Goal: Navigation & Orientation: Locate item on page

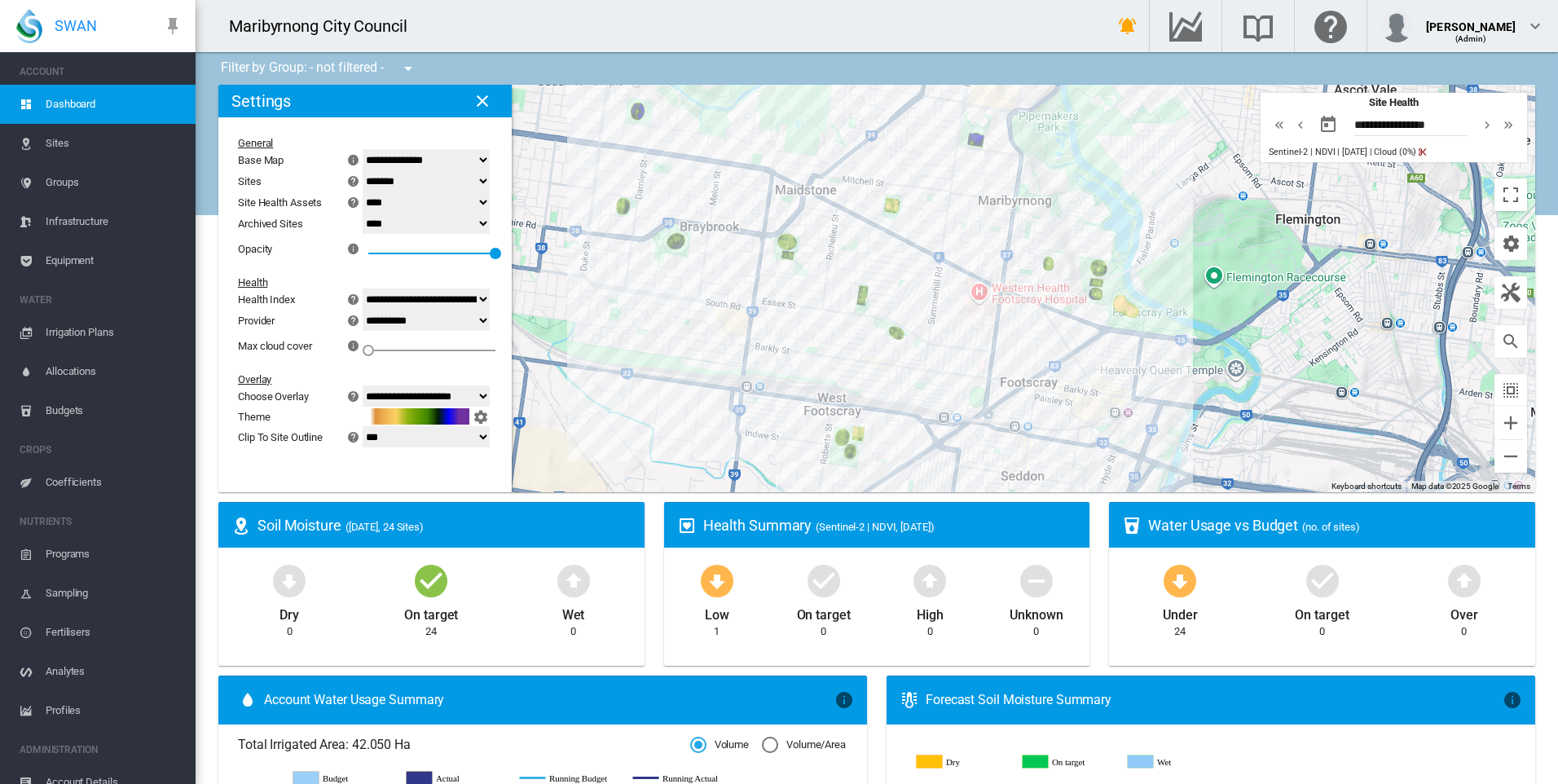
select select "********"
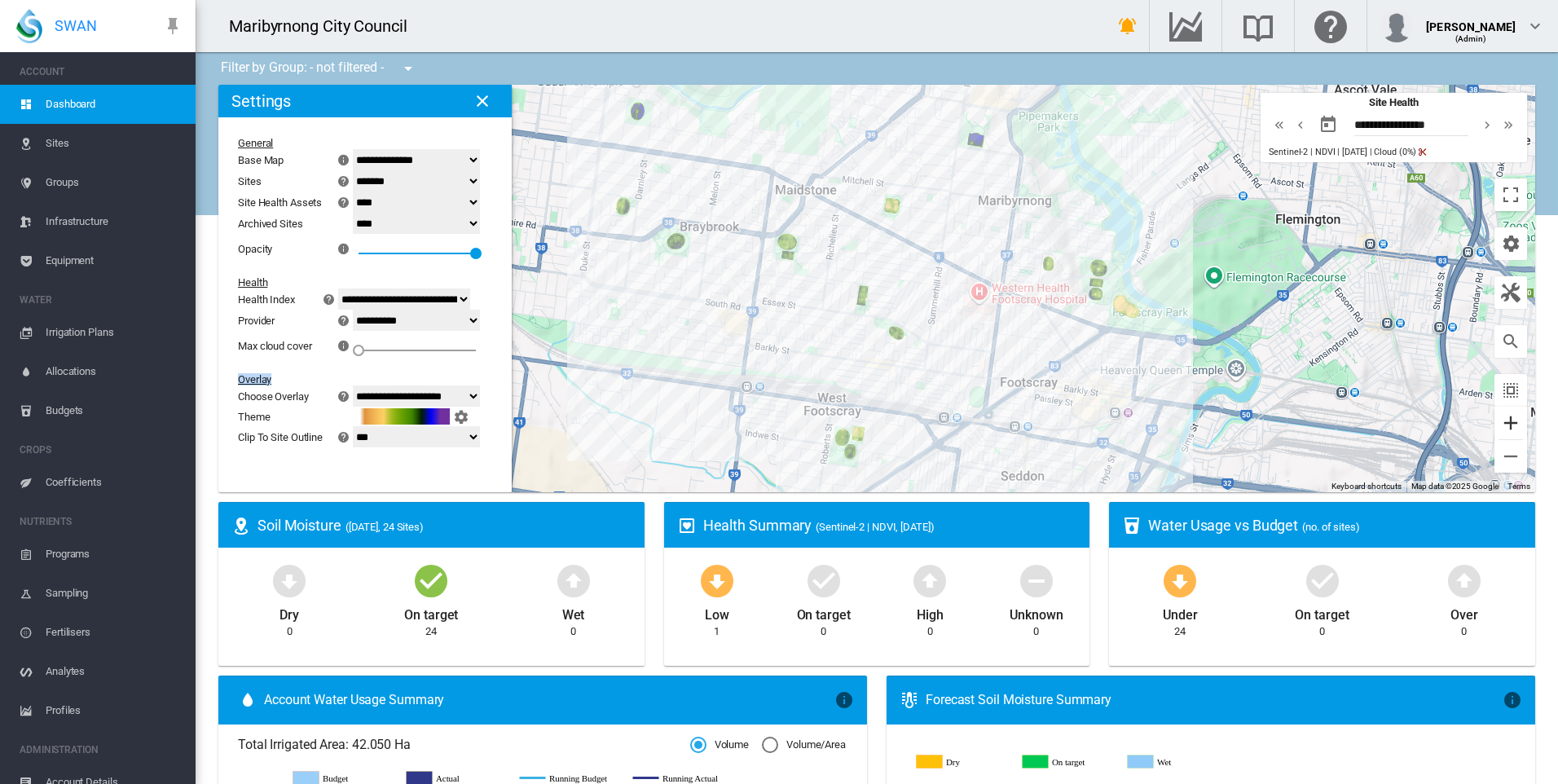
click at [1504, 420] on button "Zoom in" at bounding box center [1510, 423] width 33 height 33
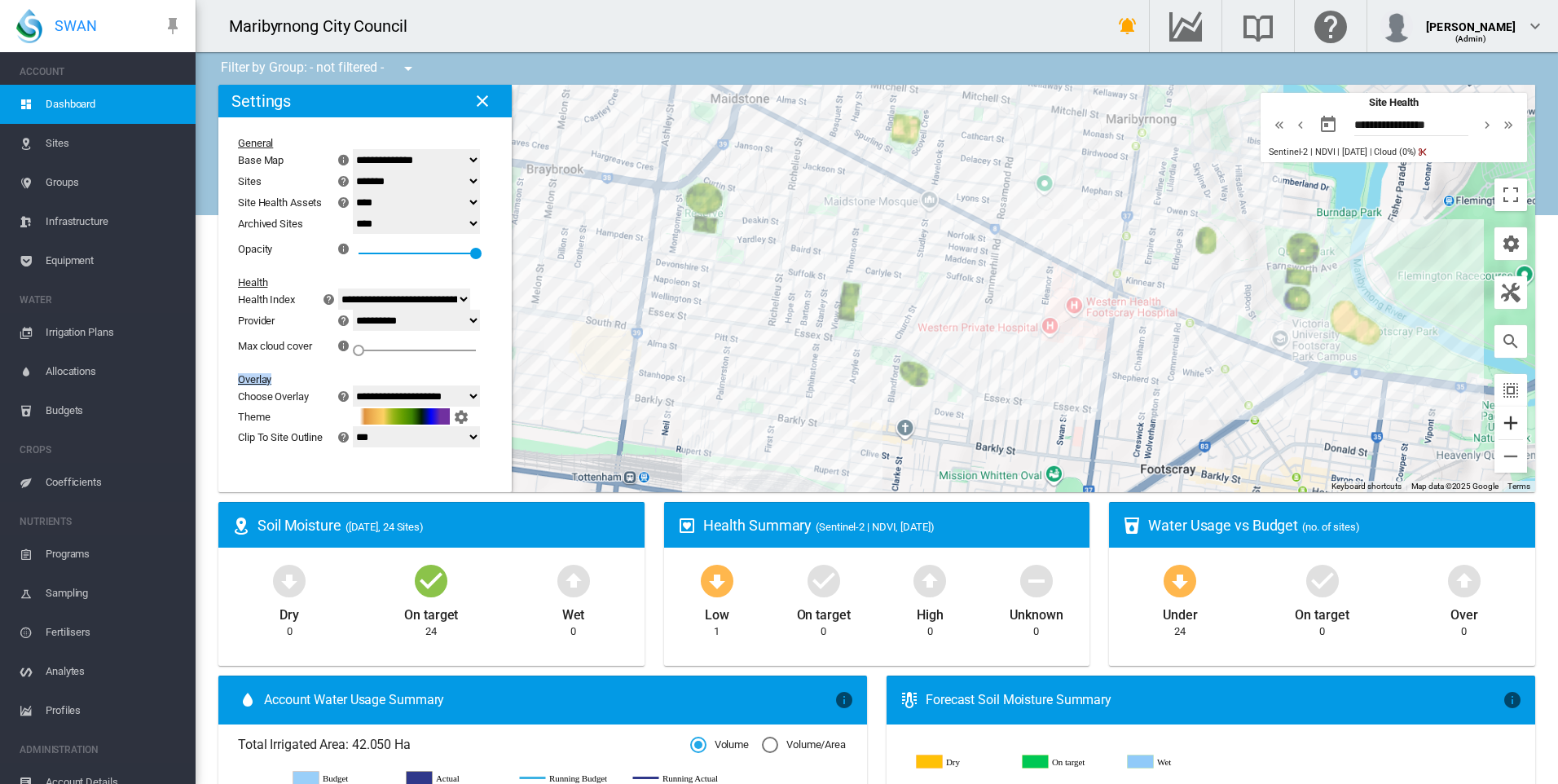
click at [1504, 420] on button "Zoom in" at bounding box center [1510, 423] width 33 height 33
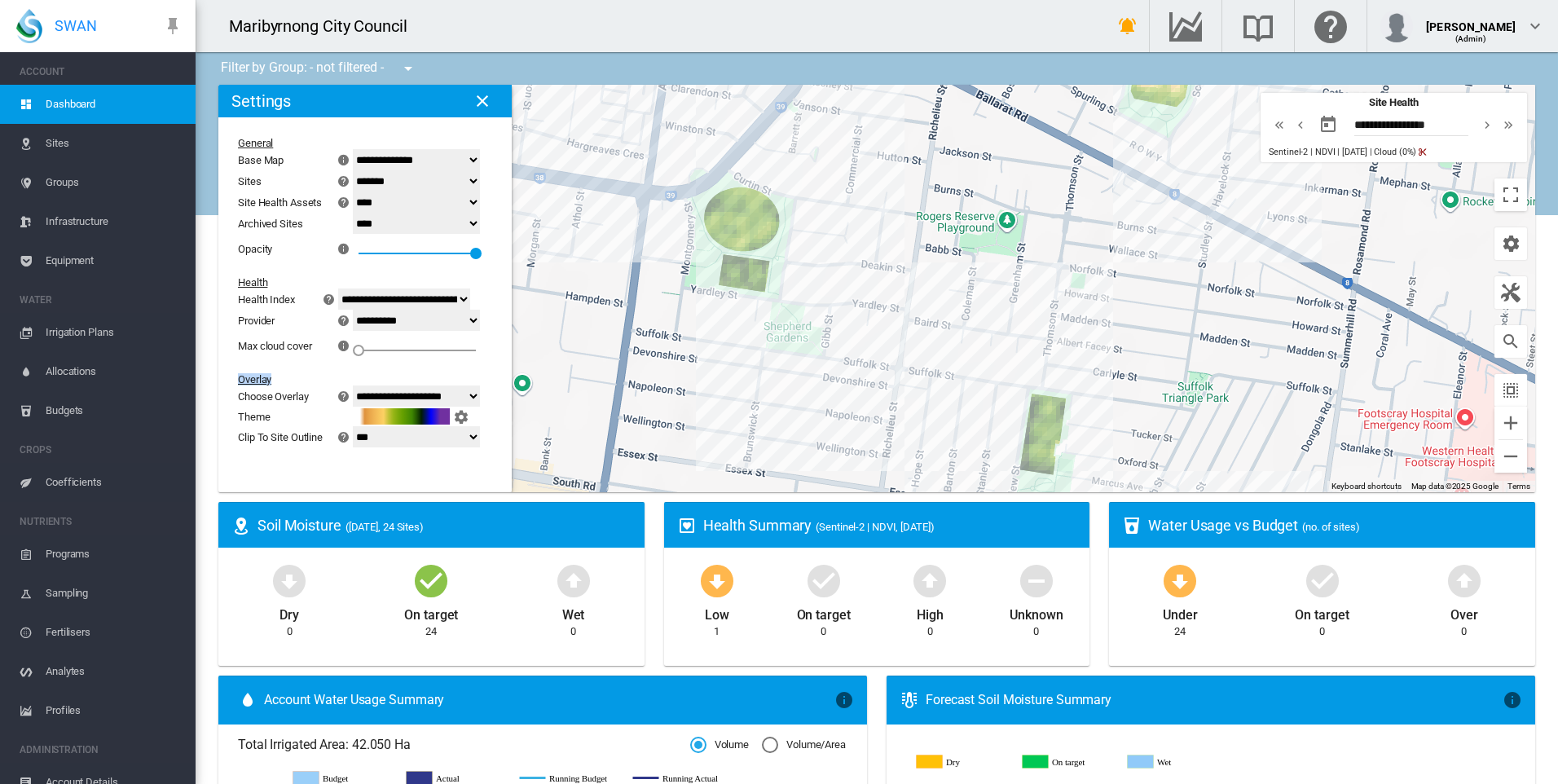
drag, startPoint x: 995, startPoint y: 279, endPoint x: 1219, endPoint y: 405, distance: 257.0
click at [1219, 405] on div "To navigate, press the arrow keys." at bounding box center [877, 288] width 1316 height 408
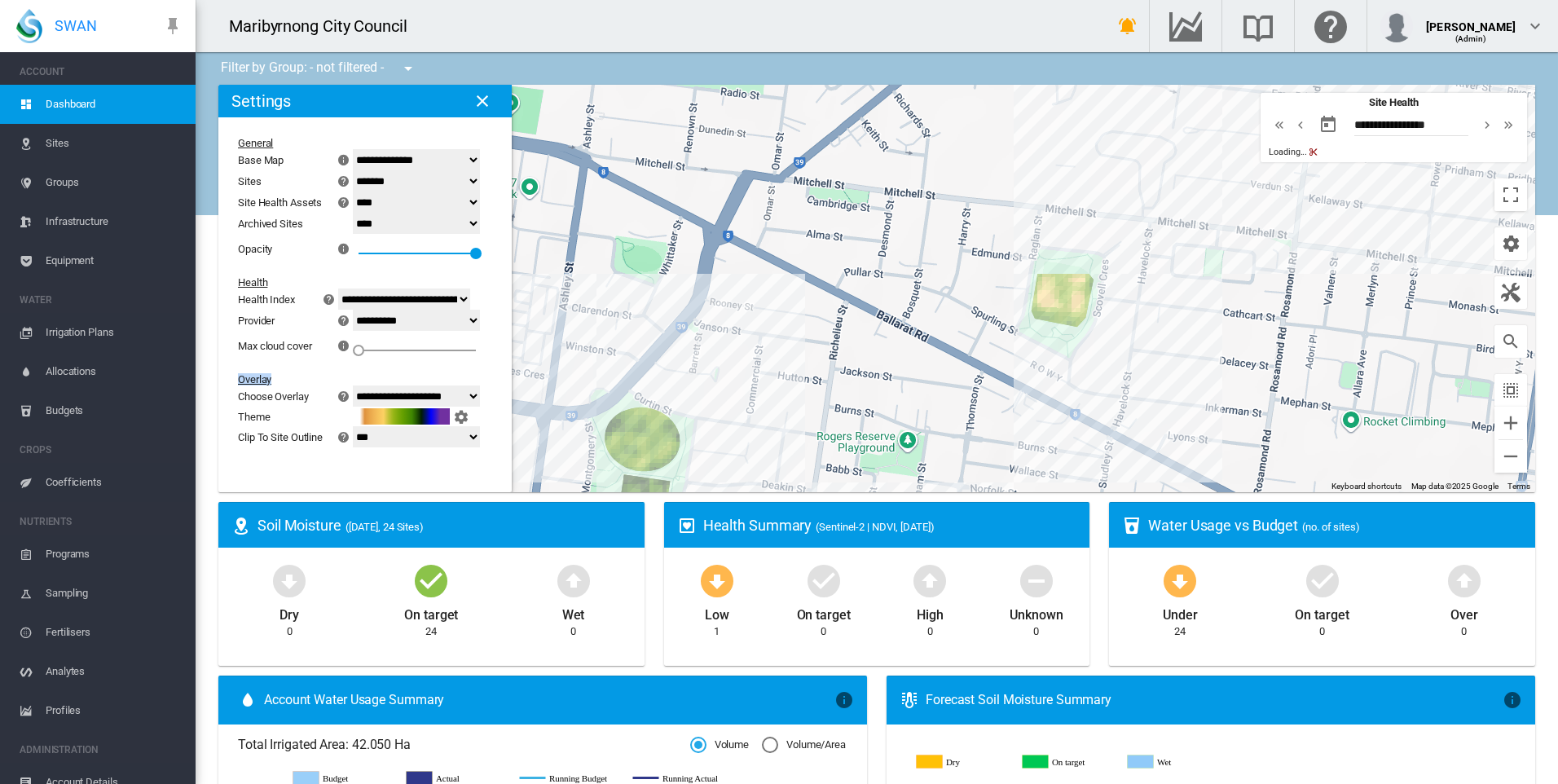
drag, startPoint x: 1185, startPoint y: 266, endPoint x: 1081, endPoint y: 494, distance: 250.6
click at [1081, 494] on ms-widget "To navigate the map with touch gestures double-tap and hold your finger on the …" at bounding box center [877, 293] width 1336 height 417
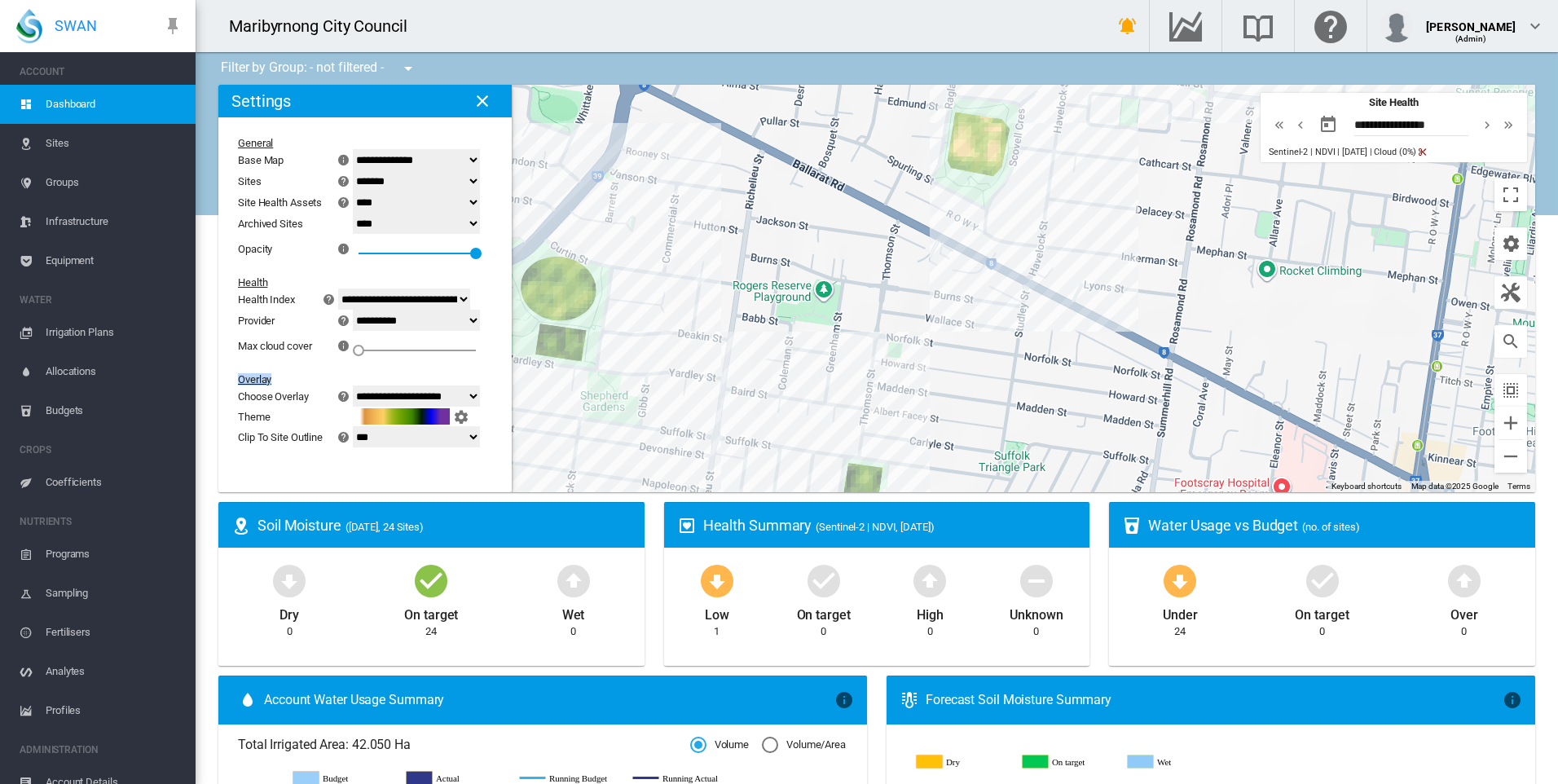
drag, startPoint x: 1144, startPoint y: 378, endPoint x: 1063, endPoint y: 224, distance: 174.0
click at [1063, 224] on div "To navigate, press the arrow keys." at bounding box center [877, 288] width 1316 height 408
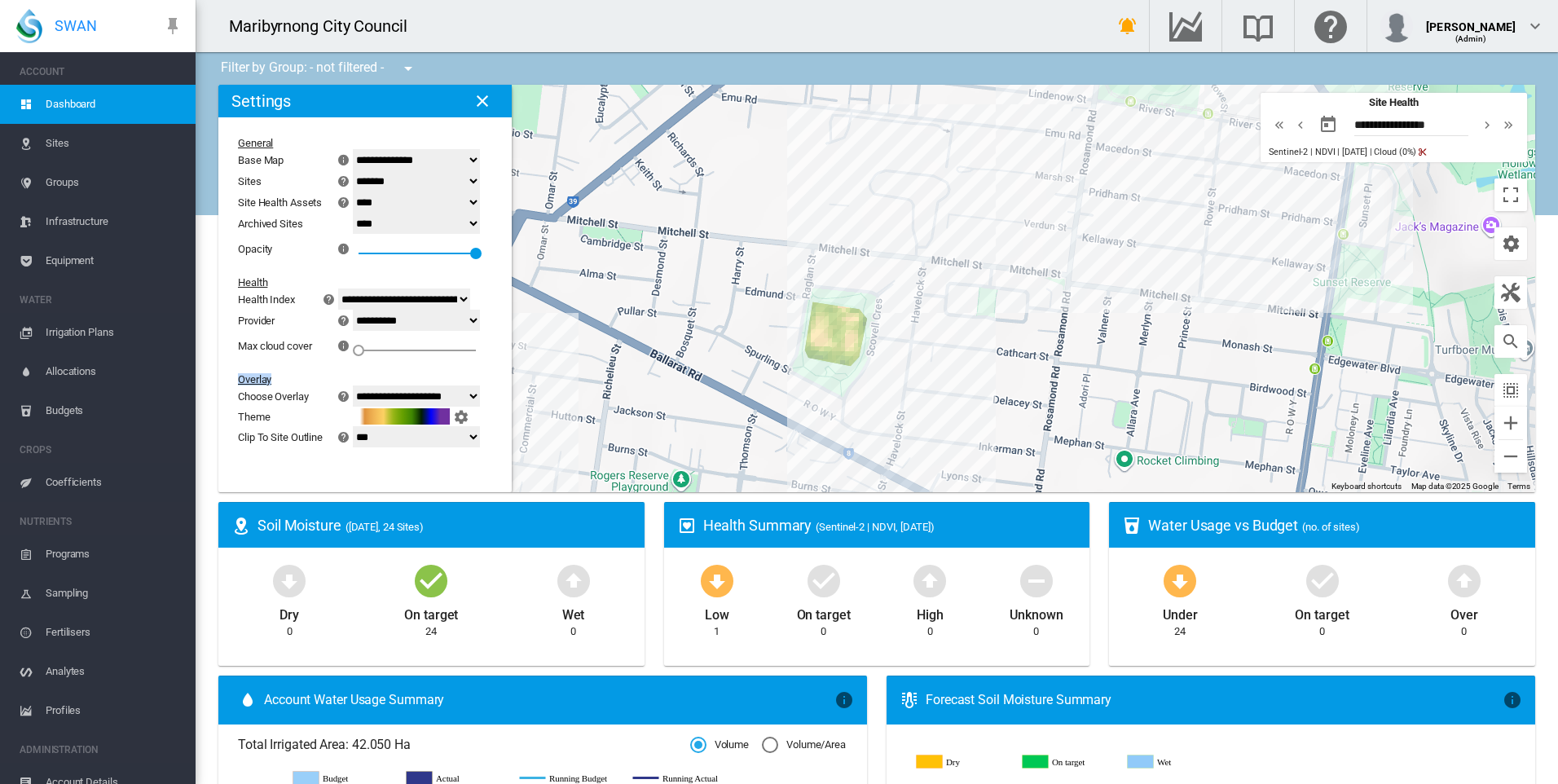
drag, startPoint x: 847, startPoint y: 273, endPoint x: 699, endPoint y: 496, distance: 267.6
click at [699, 496] on ms-widget "To navigate the map with touch gestures double-tap and hold your finger on the …" at bounding box center [877, 293] width 1336 height 417
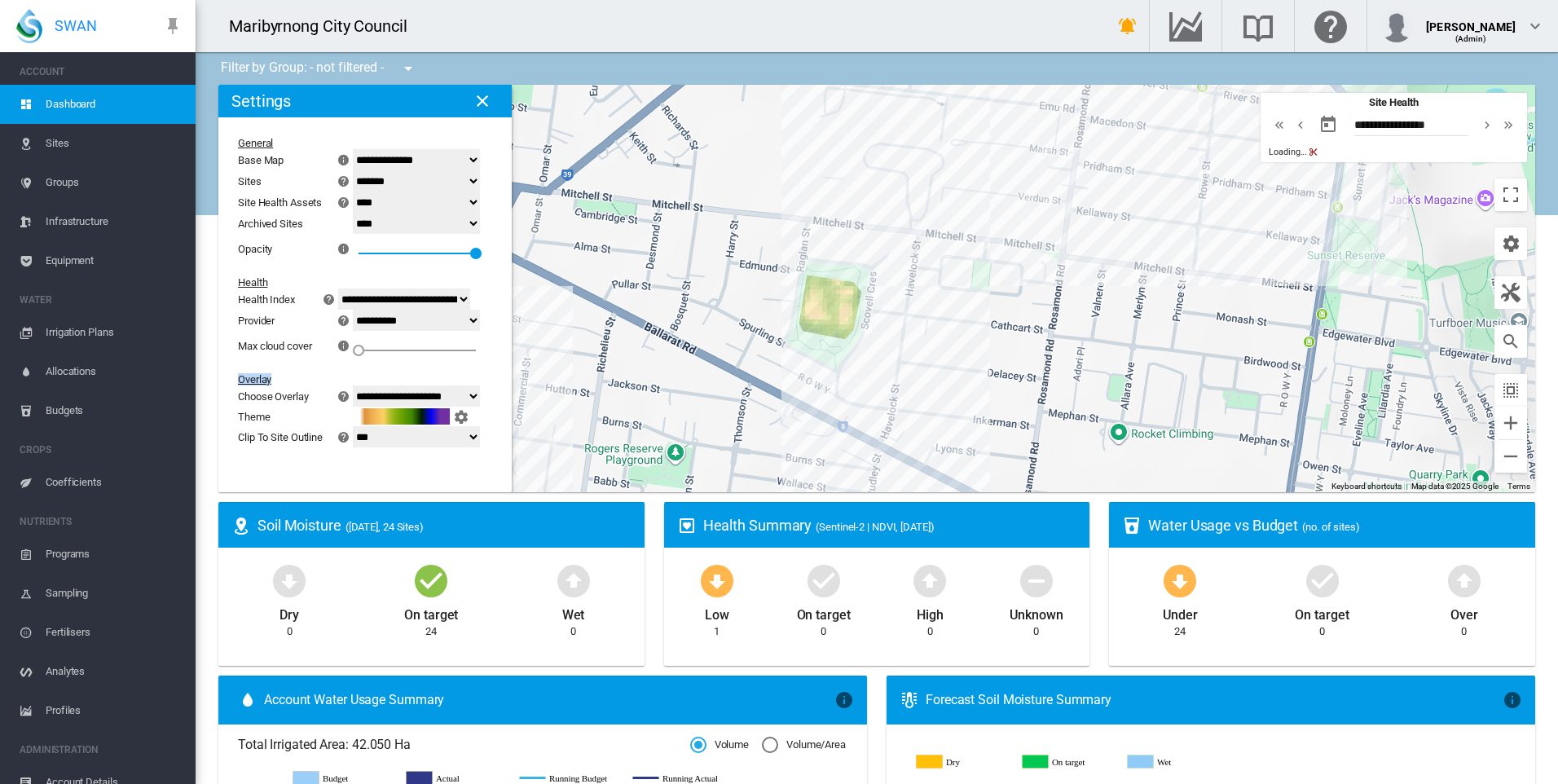
drag, startPoint x: 897, startPoint y: 344, endPoint x: 891, endPoint y: 314, distance: 30.6
click at [891, 314] on div "To navigate, press the arrow keys." at bounding box center [877, 288] width 1316 height 408
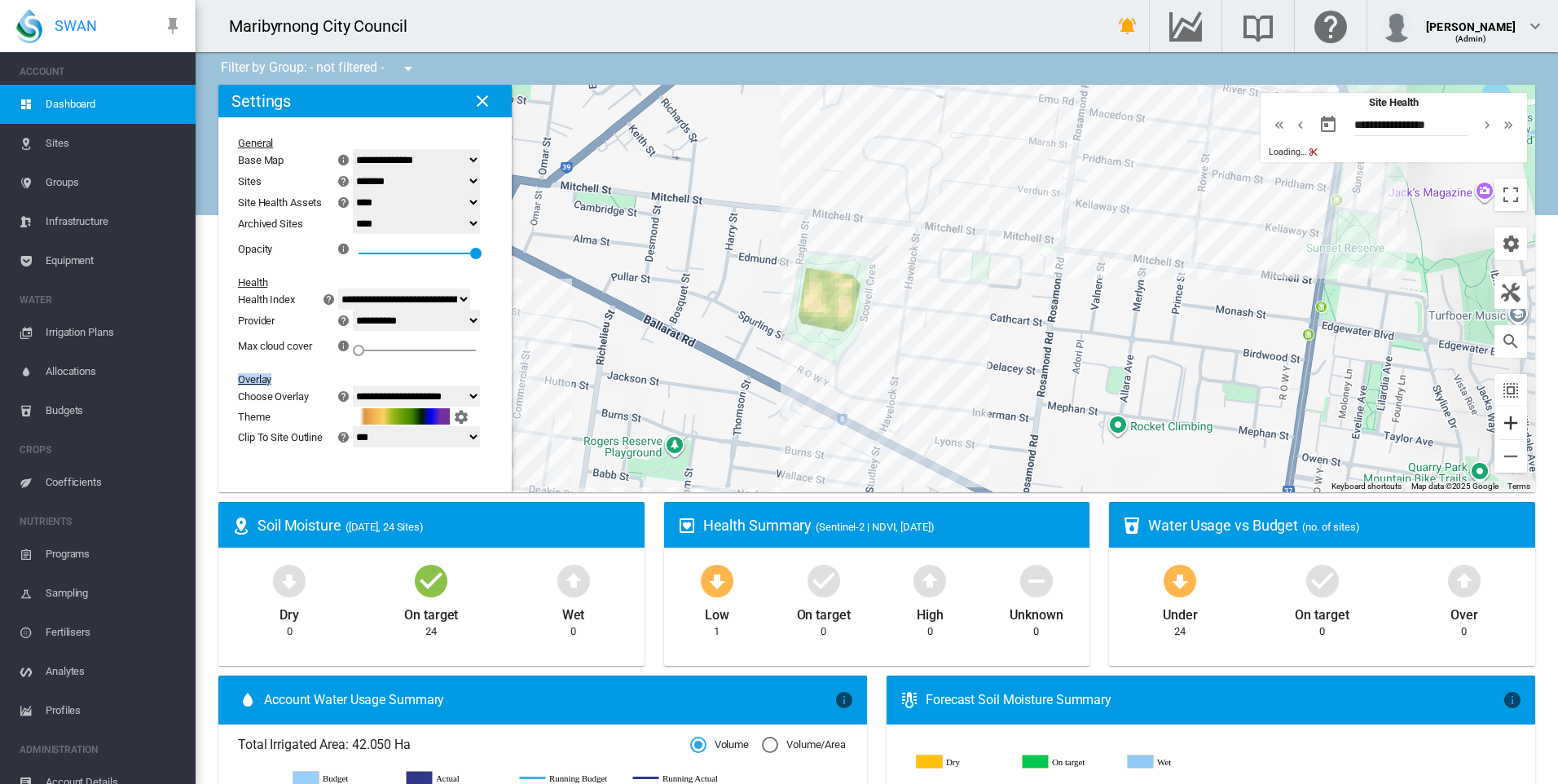
click at [1497, 424] on button "Zoom in" at bounding box center [1510, 423] width 33 height 33
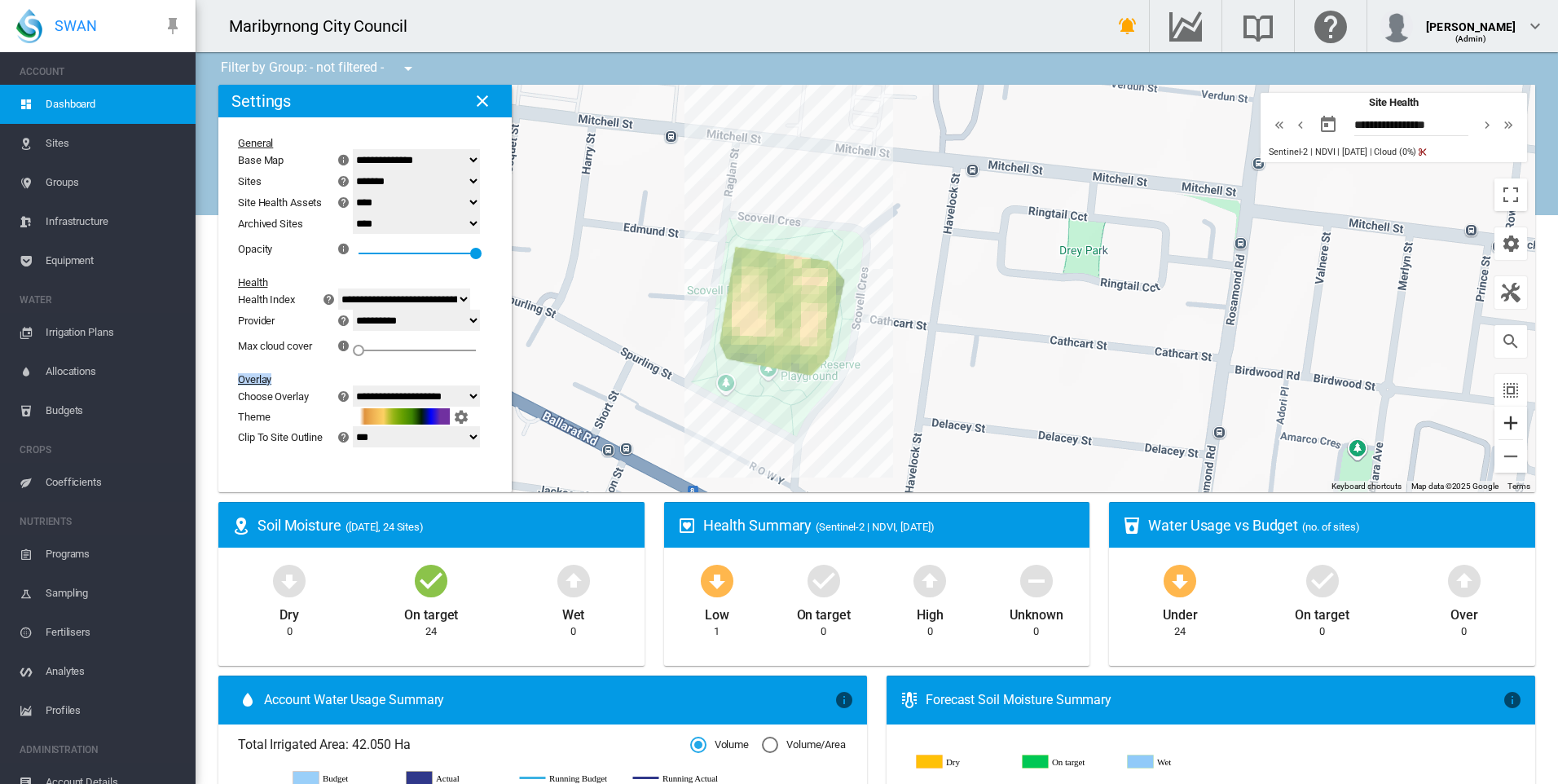
click at [1497, 420] on button "Zoom in" at bounding box center [1510, 423] width 33 height 33
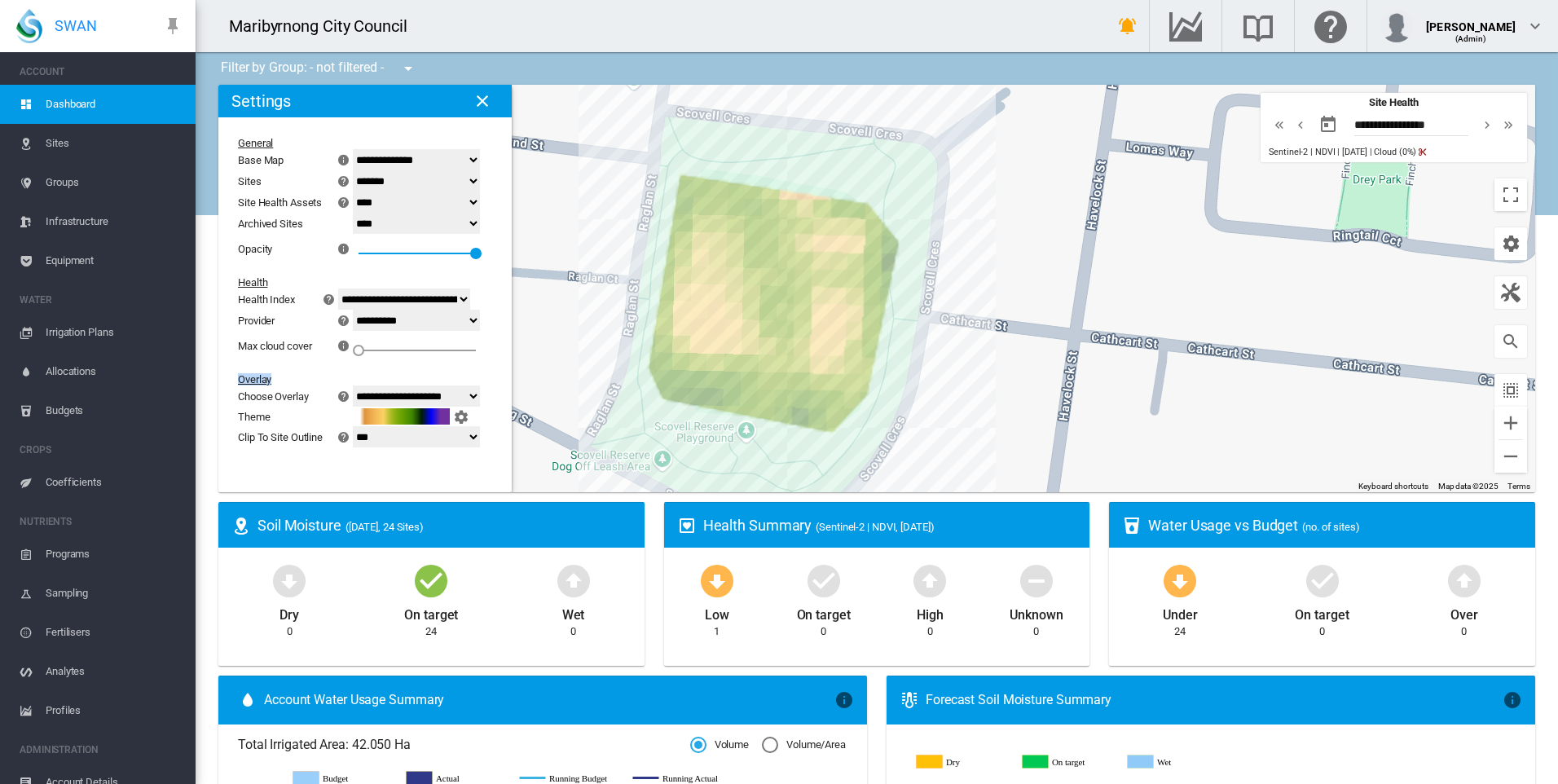
drag, startPoint x: 846, startPoint y: 383, endPoint x: 942, endPoint y: 347, distance: 102.5
click at [942, 347] on div "To navigate, press the arrow keys." at bounding box center [877, 288] width 1316 height 408
click at [1504, 456] on button "Zoom out" at bounding box center [1510, 456] width 33 height 33
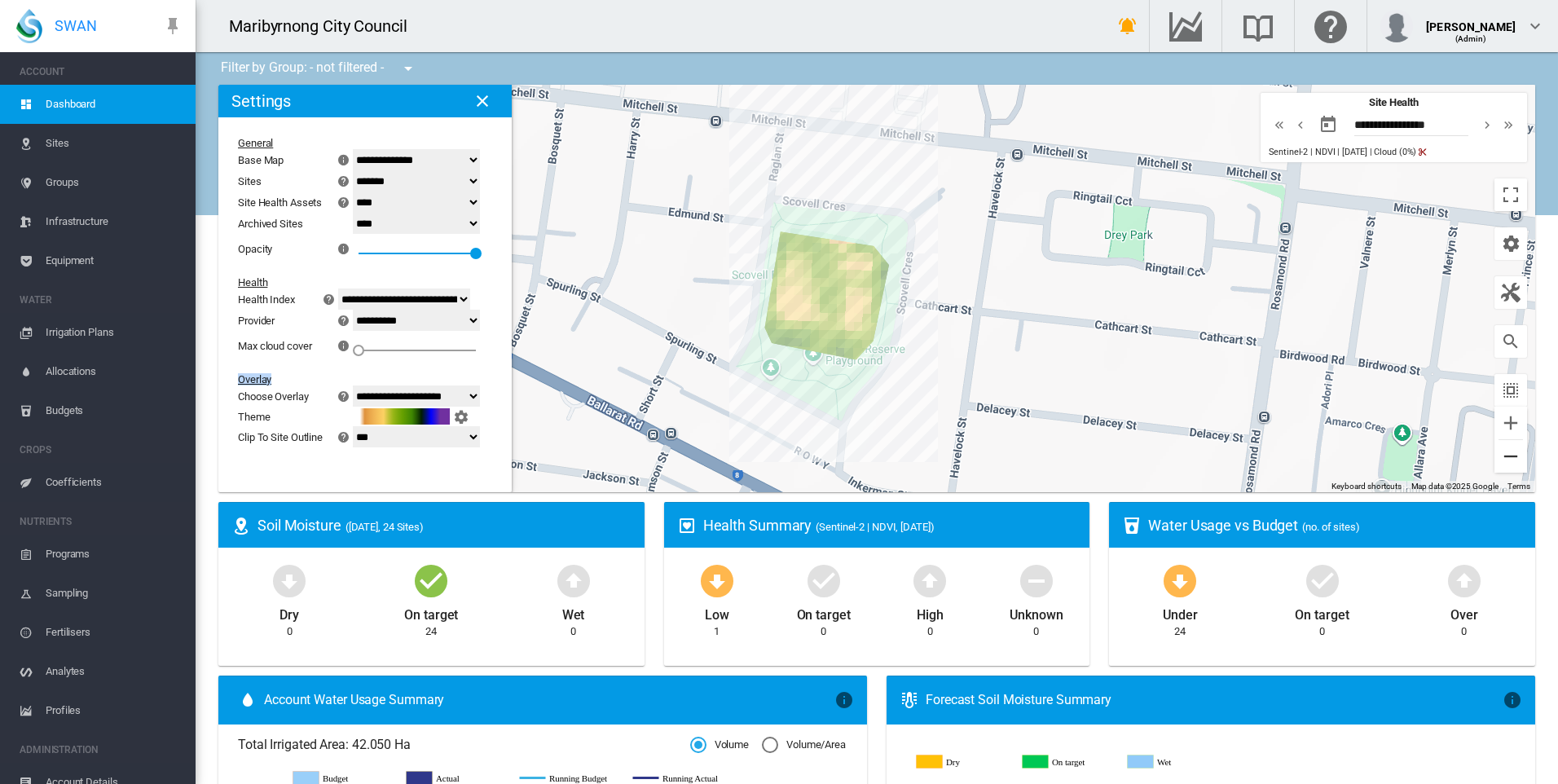
click at [1504, 456] on button "Zoom out" at bounding box center [1510, 456] width 33 height 33
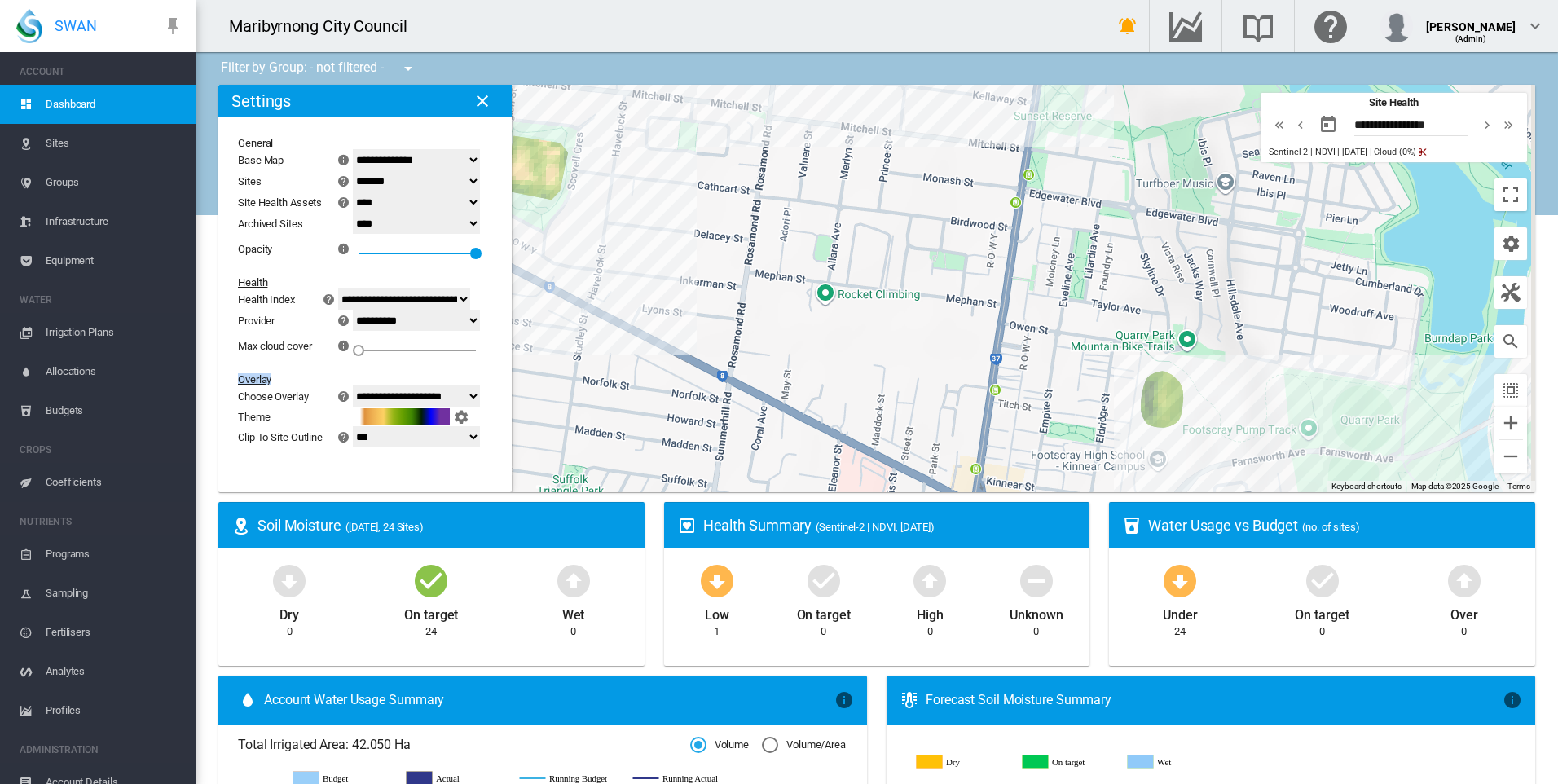
drag, startPoint x: 1258, startPoint y: 338, endPoint x: 882, endPoint y: 241, distance: 388.3
click at [882, 241] on div "To navigate, press the arrow keys." at bounding box center [877, 288] width 1316 height 408
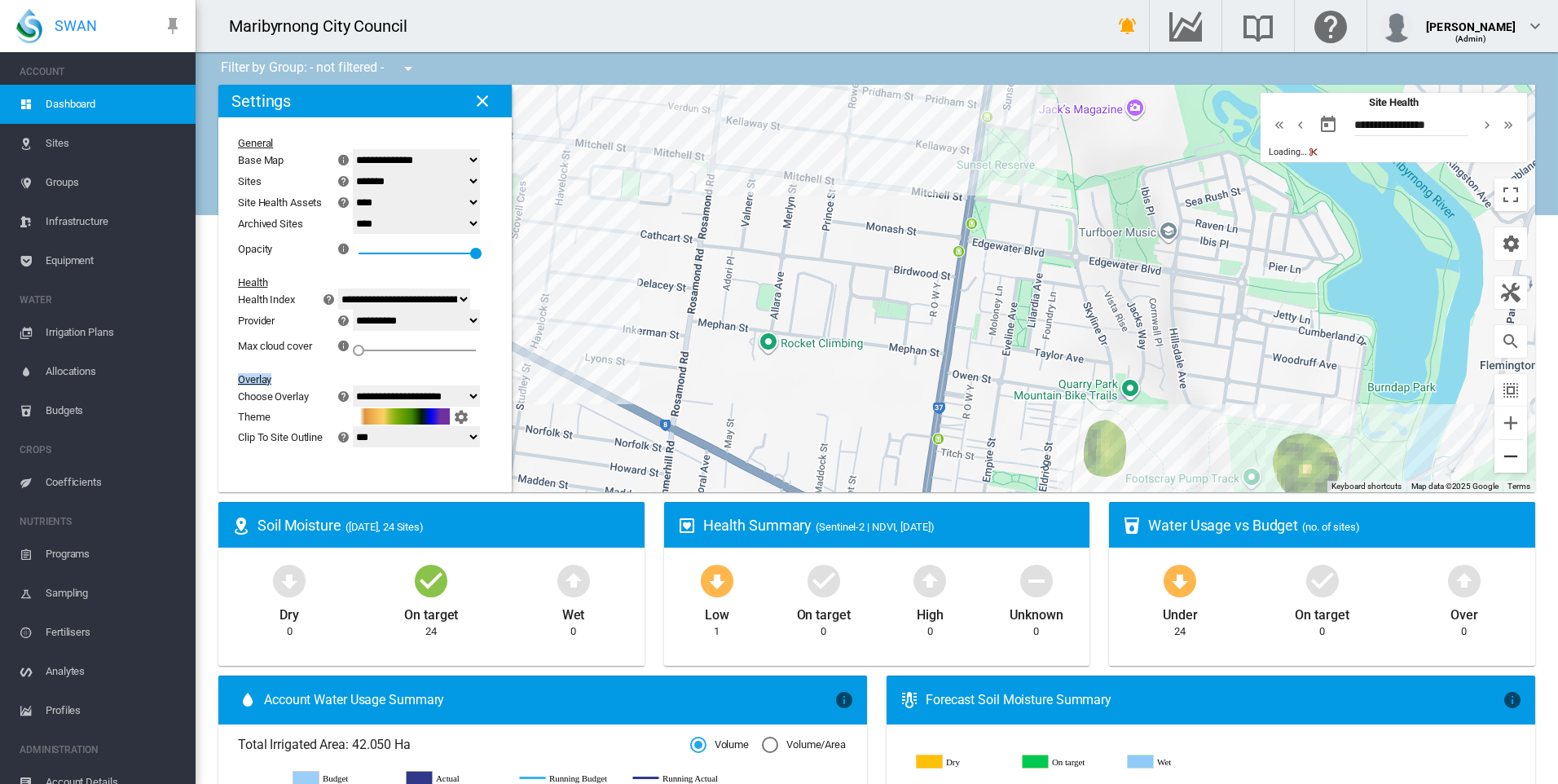
click at [1504, 457] on button "Zoom out" at bounding box center [1510, 456] width 33 height 33
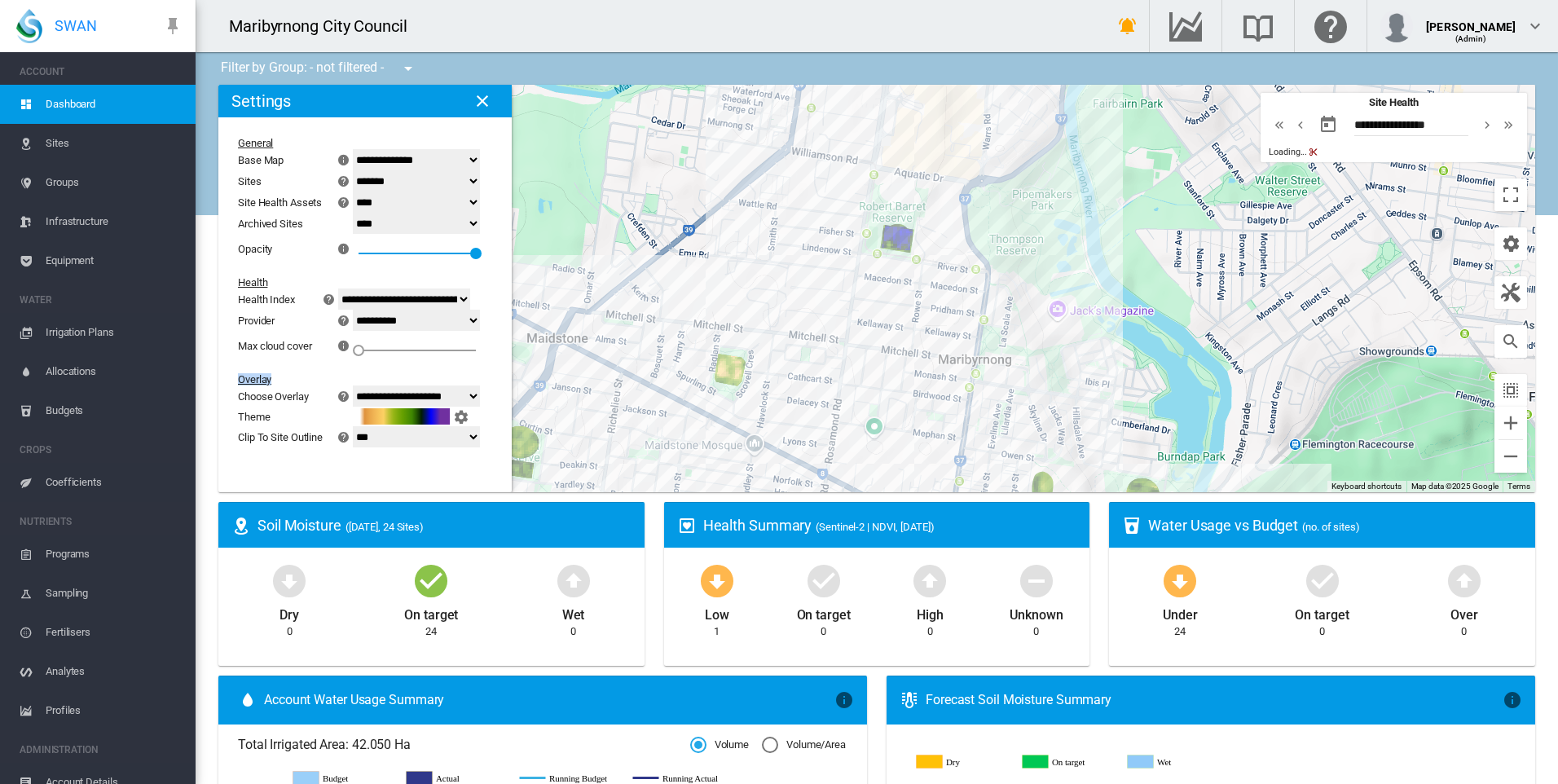
drag, startPoint x: 1072, startPoint y: 274, endPoint x: 1056, endPoint y: 424, distance: 150.9
click at [1056, 424] on div "To navigate, press the arrow keys." at bounding box center [877, 288] width 1316 height 408
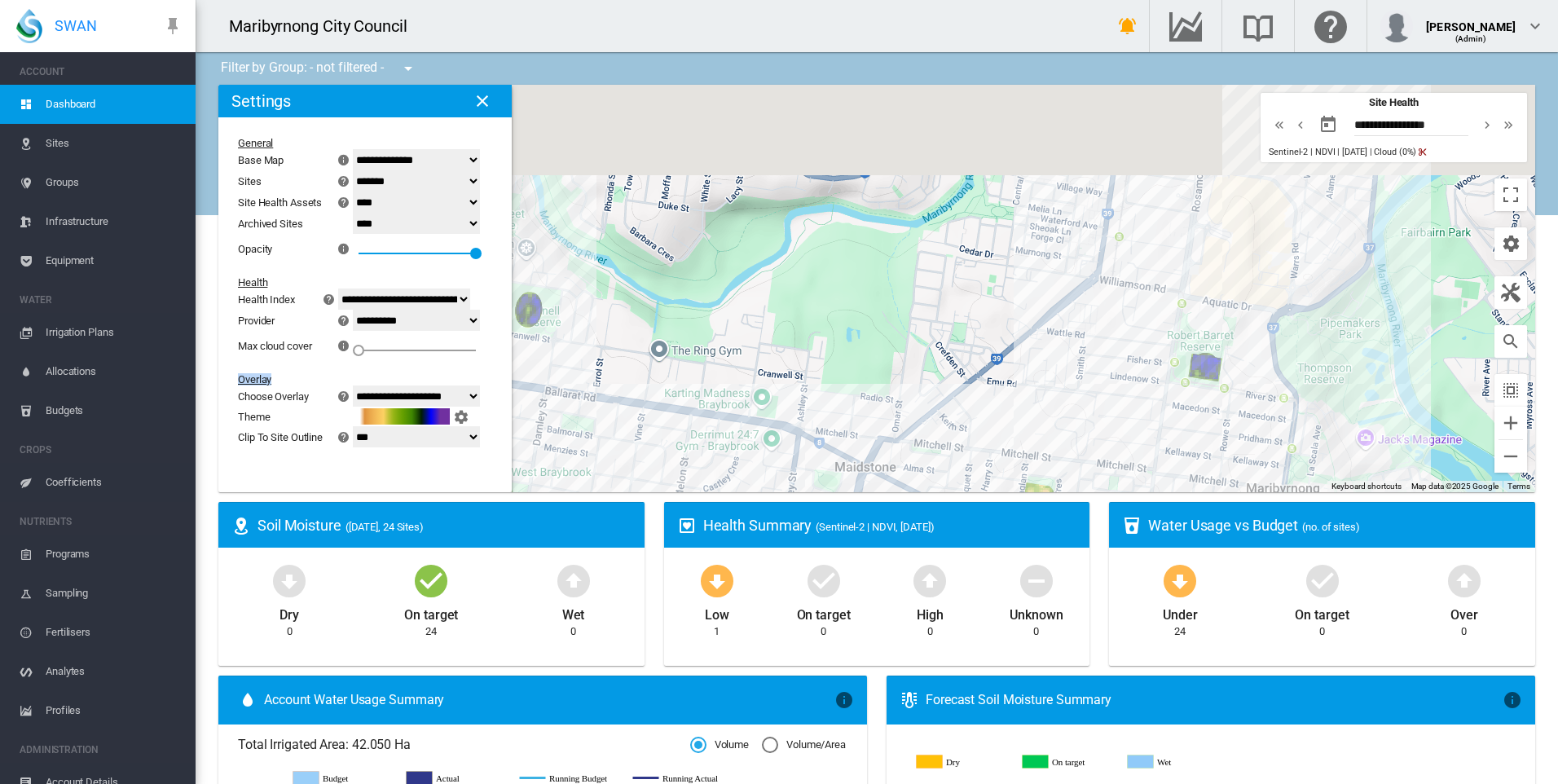
drag, startPoint x: 1297, startPoint y: 447, endPoint x: 1352, endPoint y: 465, distance: 57.9
click at [1352, 465] on div "To navigate, press the arrow keys." at bounding box center [877, 288] width 1316 height 408
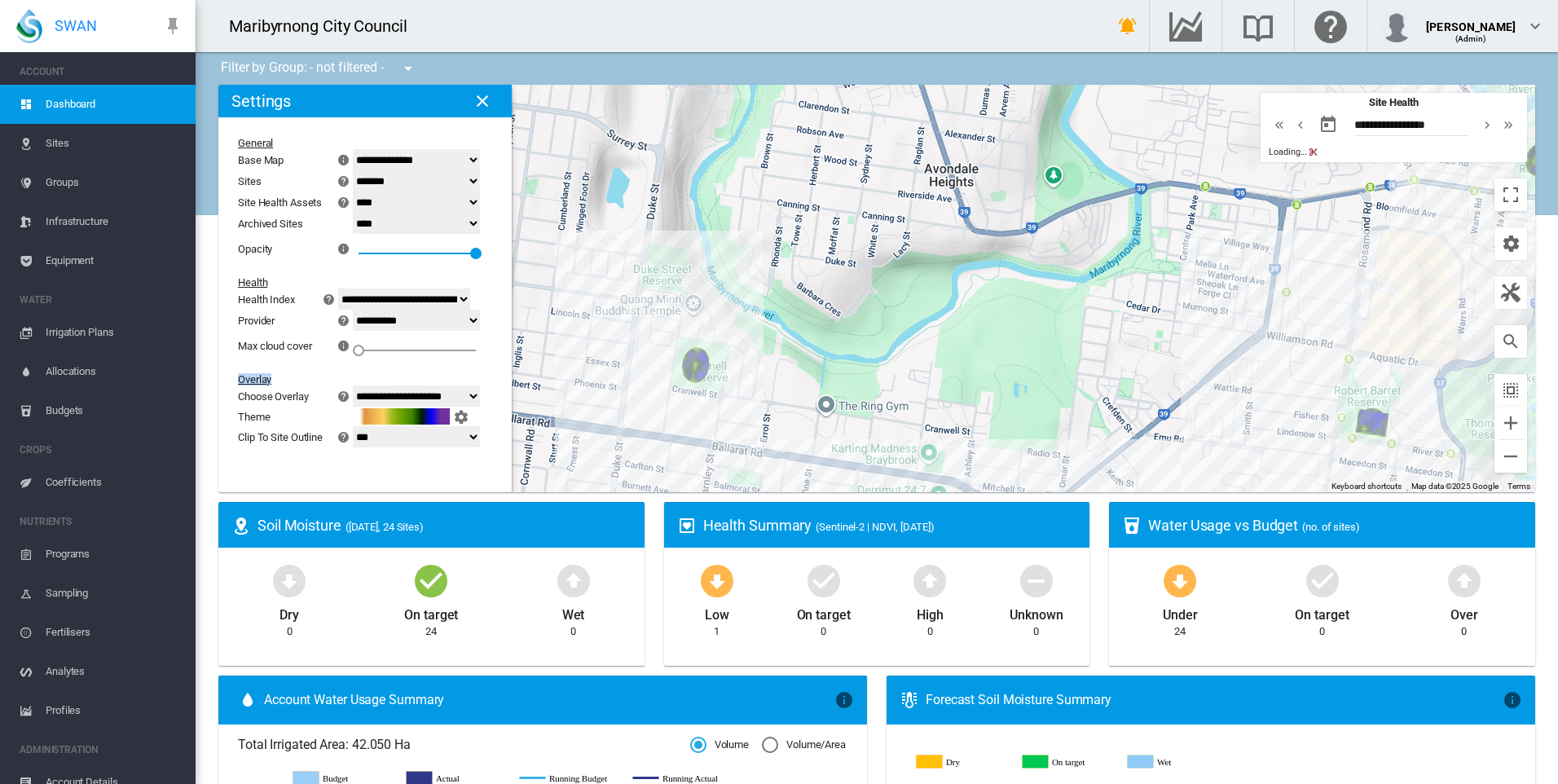
drag, startPoint x: 736, startPoint y: 378, endPoint x: 786, endPoint y: 345, distance: 59.9
click at [786, 345] on div "To navigate, press the arrow keys." at bounding box center [877, 288] width 1316 height 408
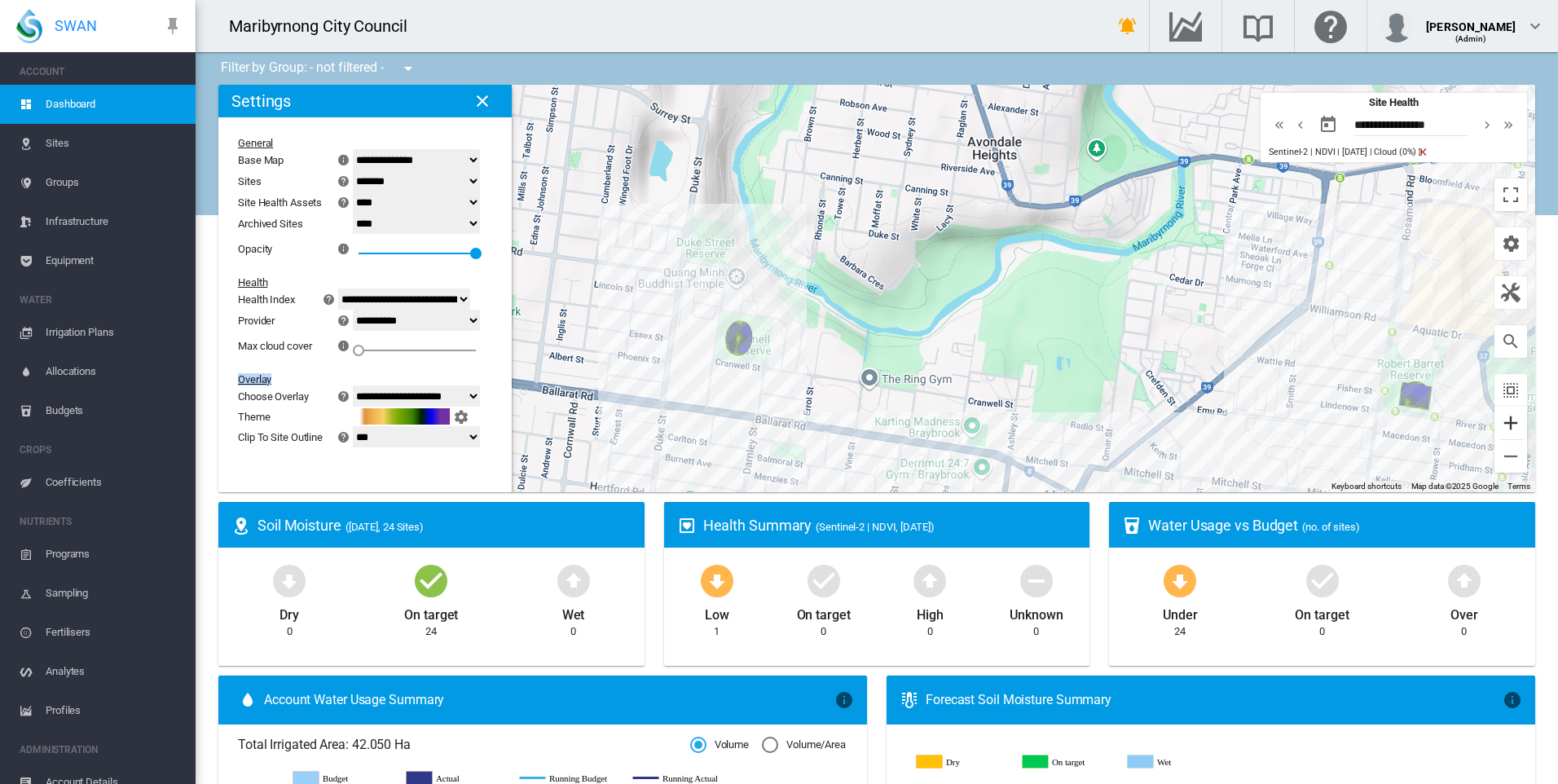
click at [1507, 420] on button "Zoom in" at bounding box center [1510, 423] width 33 height 33
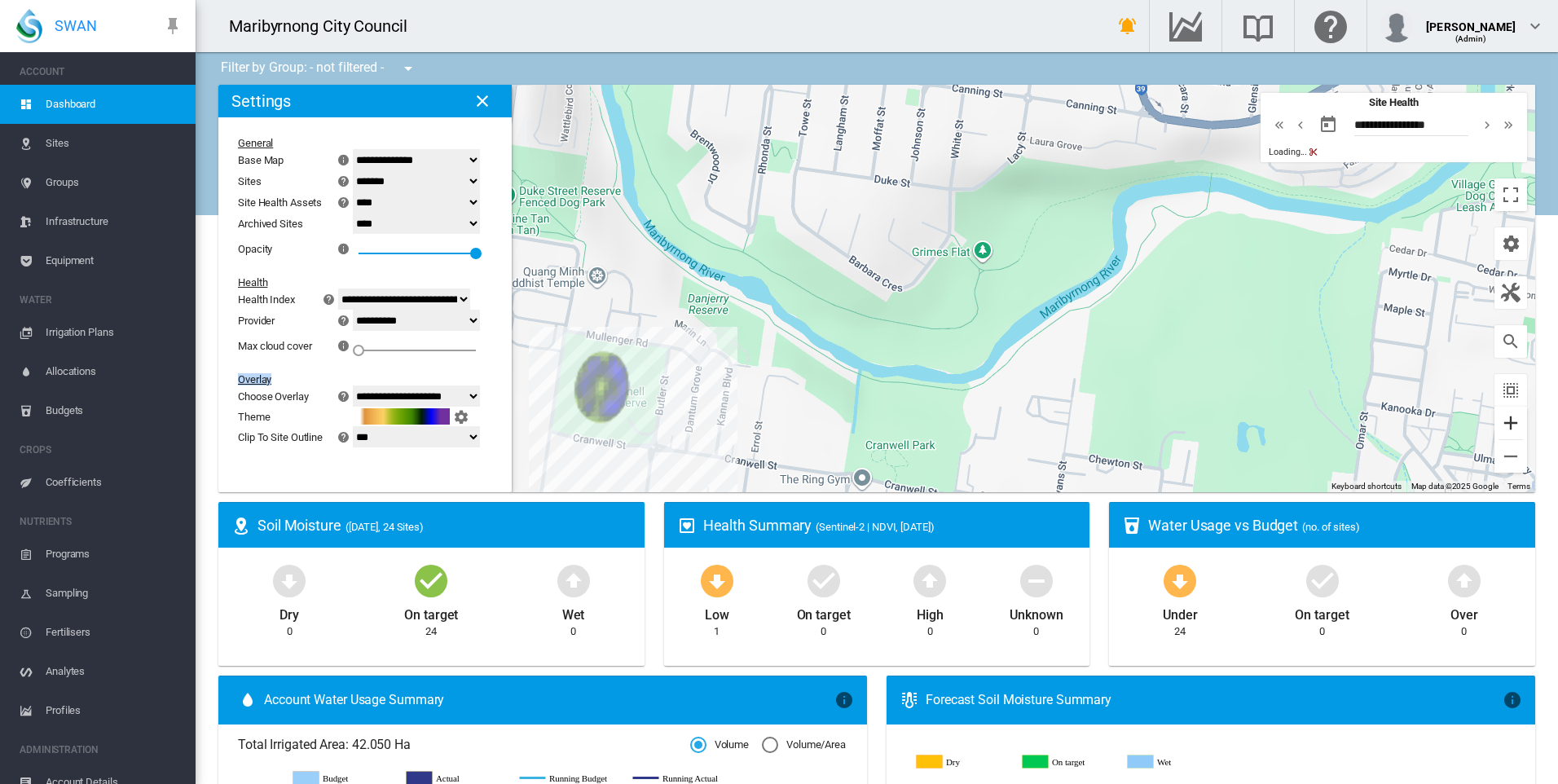
click at [1501, 424] on button "Zoom in" at bounding box center [1510, 423] width 33 height 33
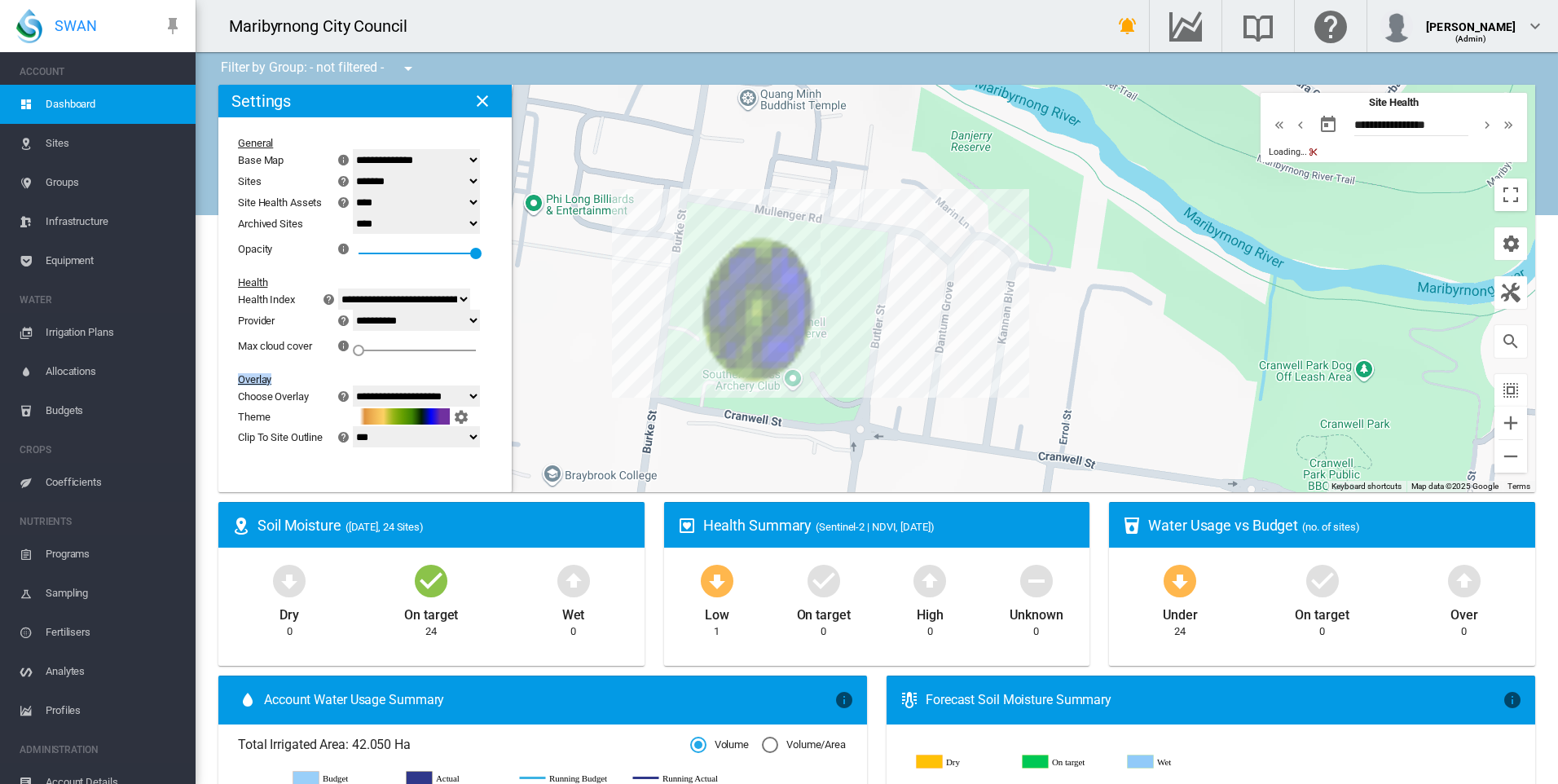
drag, startPoint x: 1156, startPoint y: 160, endPoint x: 1389, endPoint y: 60, distance: 253.6
click at [1184, 176] on div "To navigate, press the arrow keys." at bounding box center [877, 288] width 1316 height 408
click at [1494, 418] on button "Zoom in" at bounding box center [1510, 423] width 33 height 33
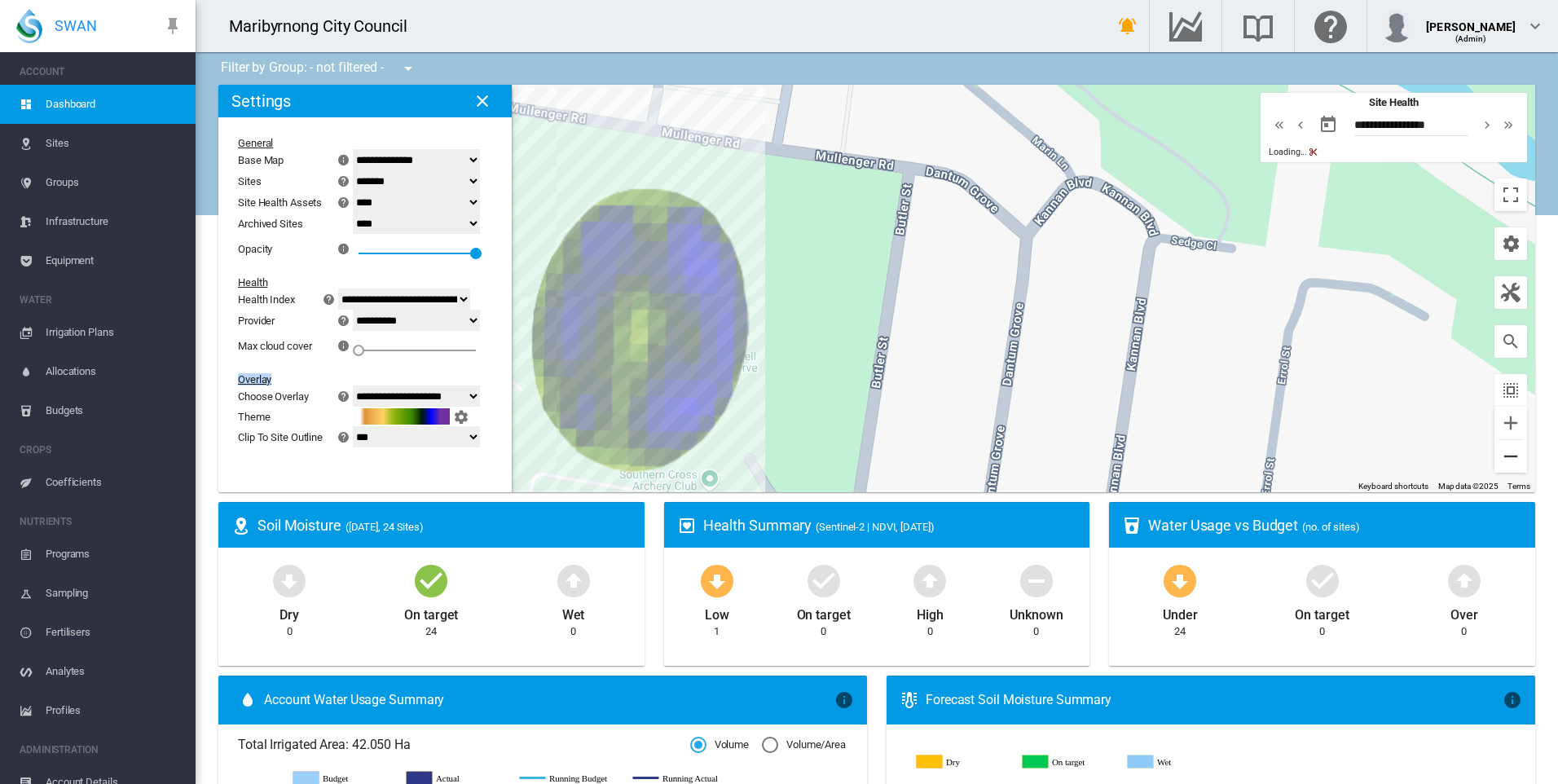
click at [1497, 452] on button "Zoom out" at bounding box center [1510, 456] width 33 height 33
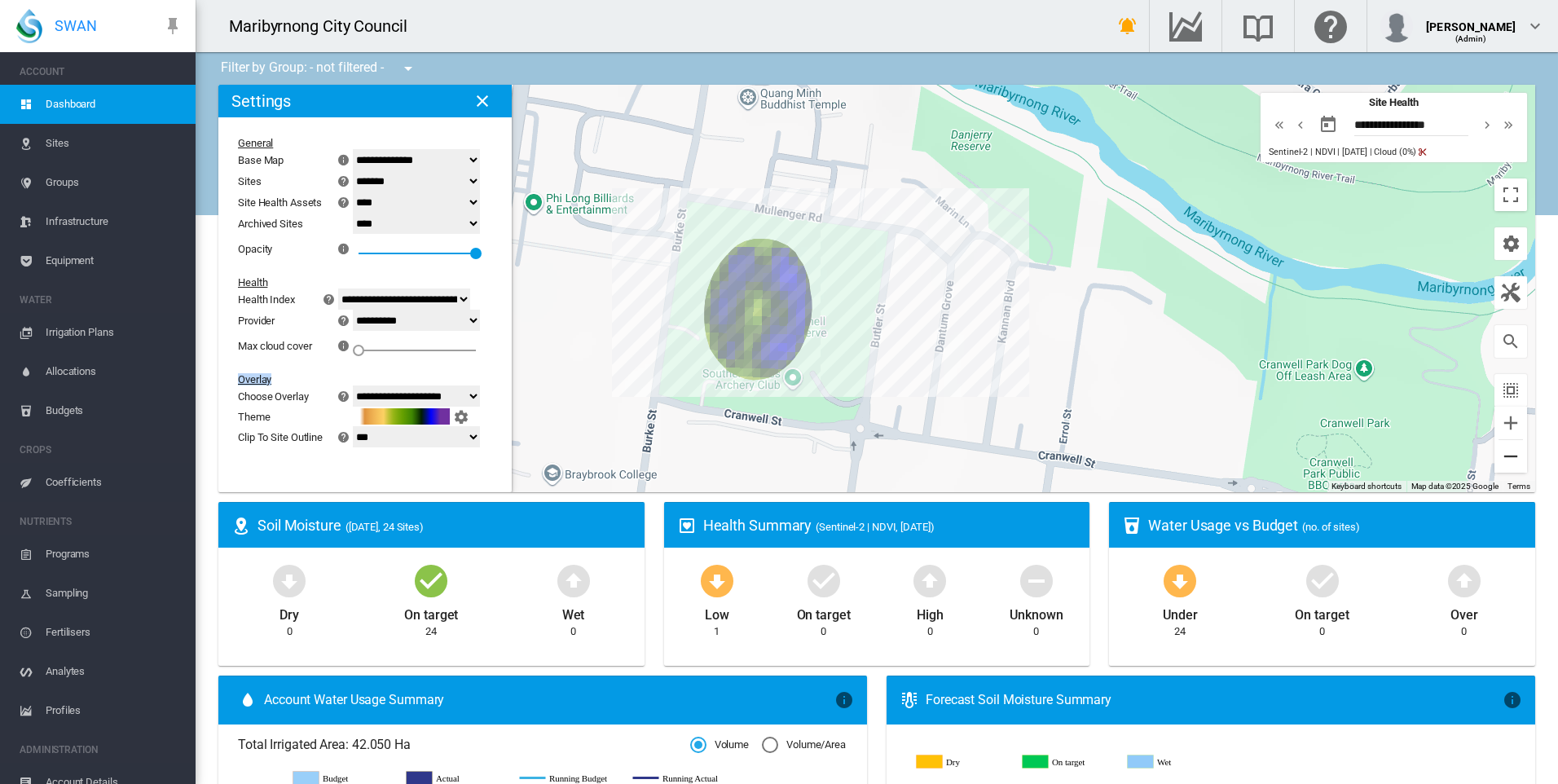
click at [1503, 446] on button "Zoom out" at bounding box center [1510, 456] width 33 height 33
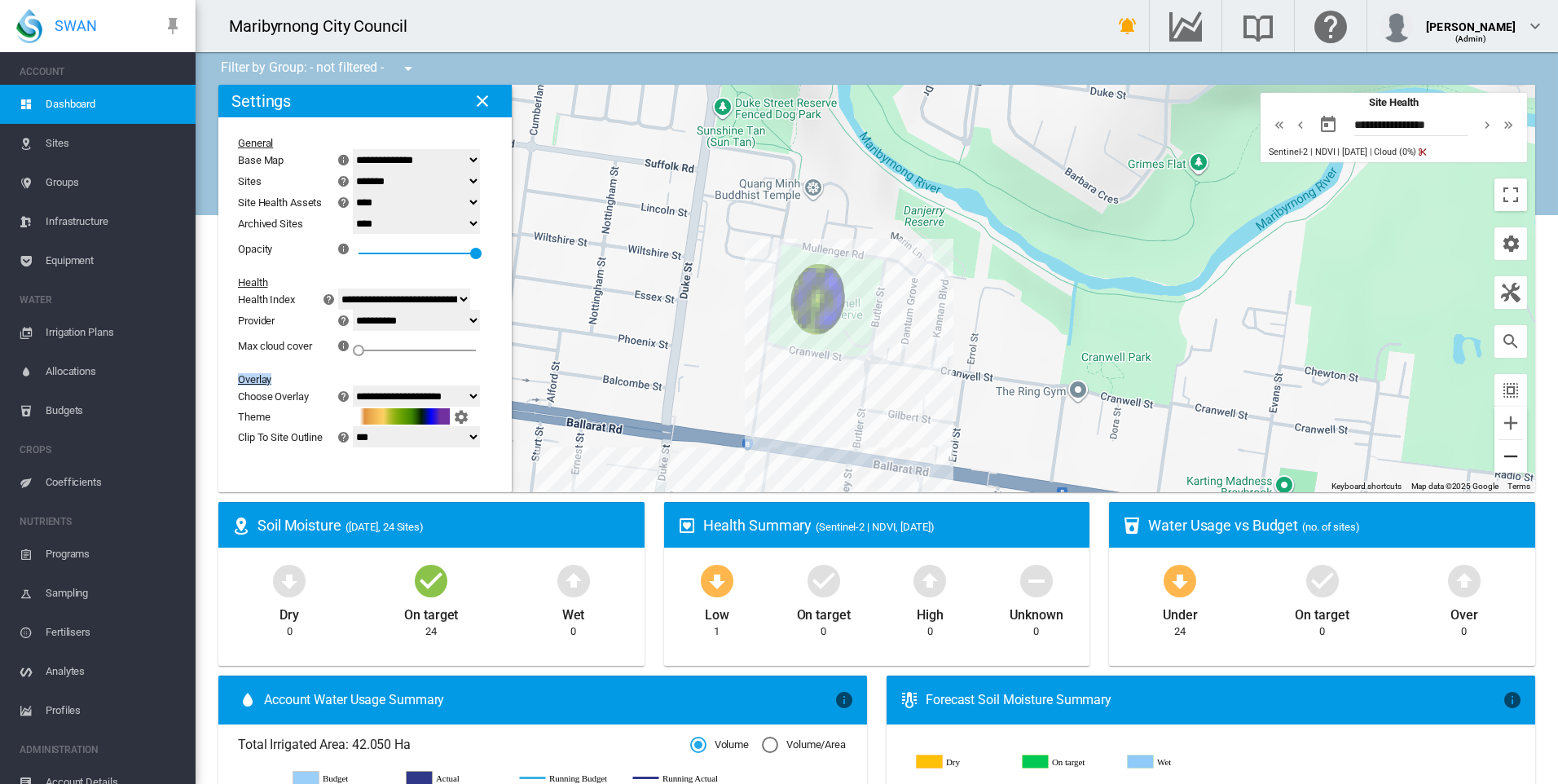
click at [1503, 446] on button "Zoom out" at bounding box center [1510, 456] width 33 height 33
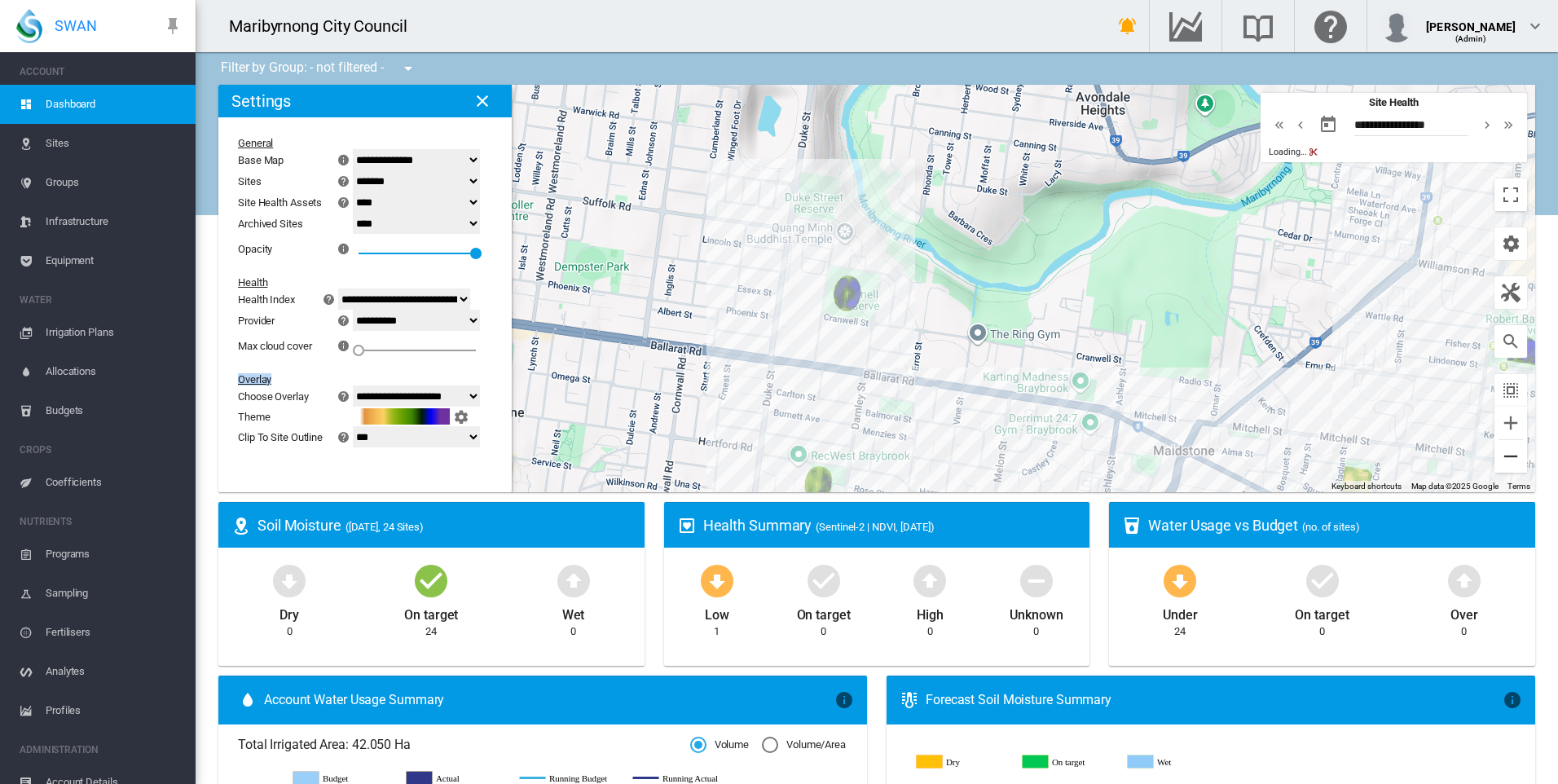
click at [1503, 446] on button "Zoom out" at bounding box center [1510, 456] width 33 height 33
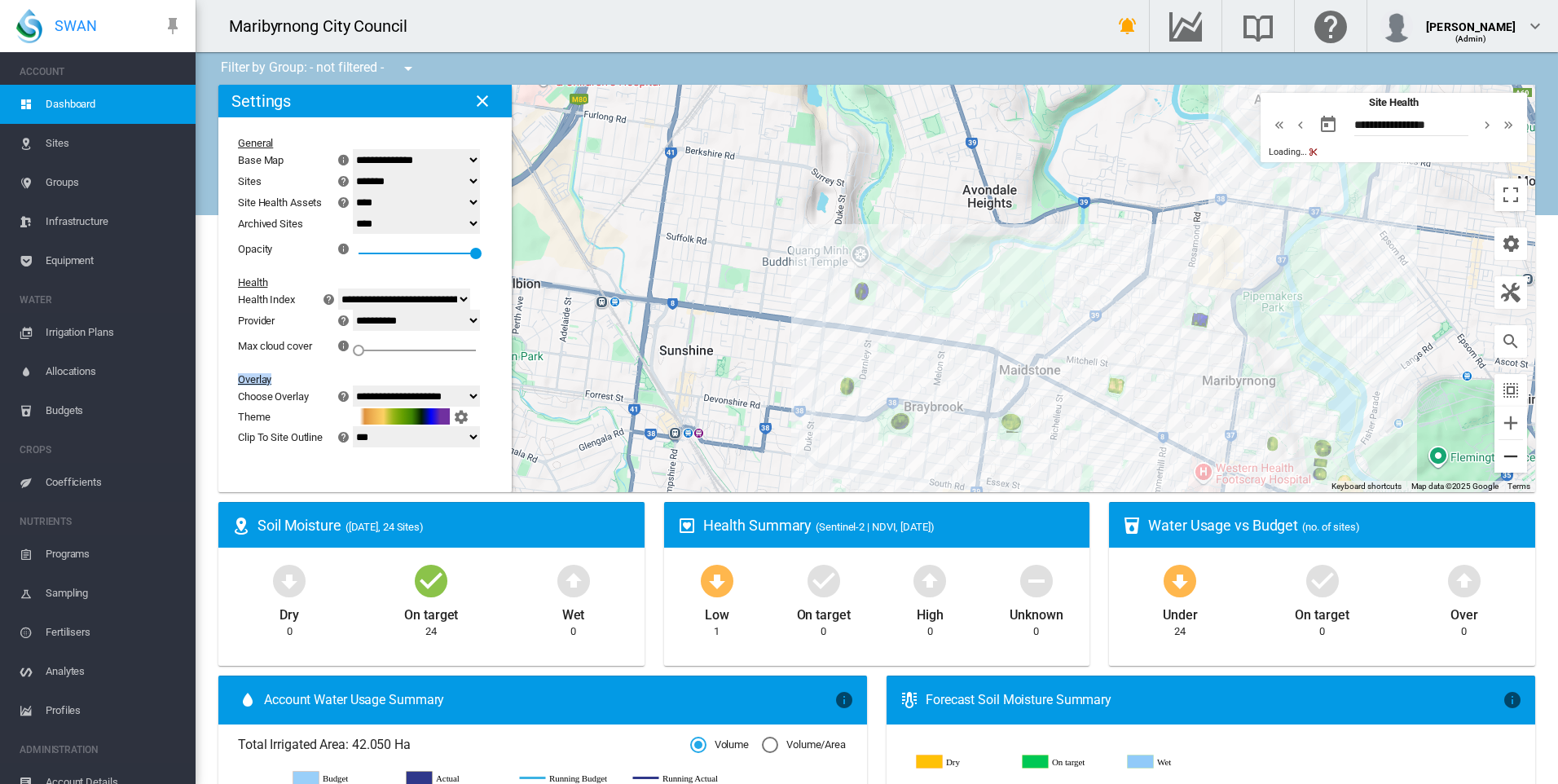
click at [1503, 446] on button "Zoom out" at bounding box center [1510, 456] width 33 height 33
